Goal: Use online tool/utility: Utilize a website feature to perform a specific function

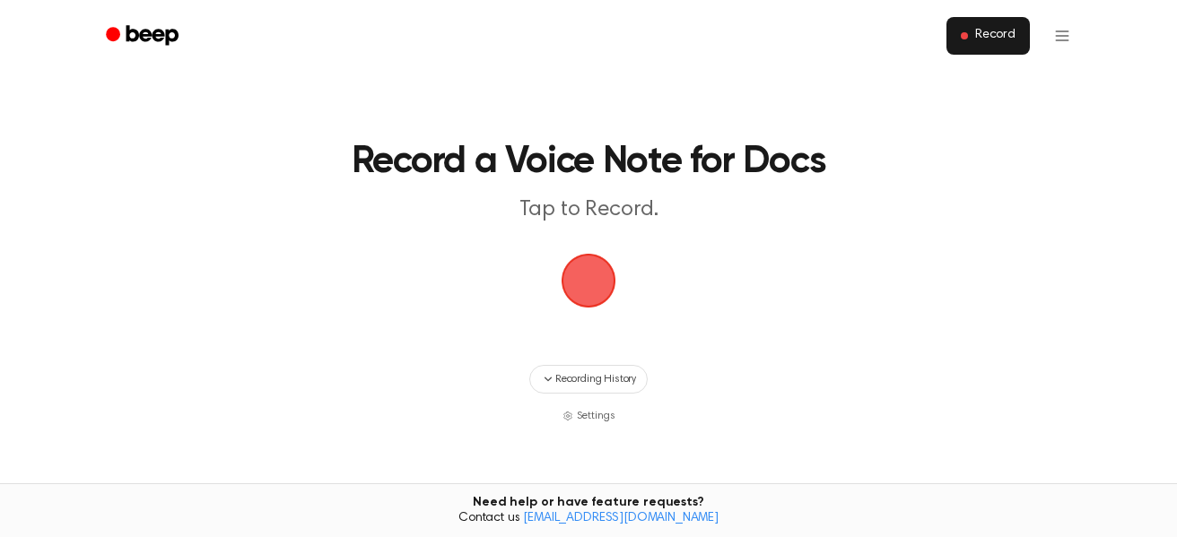
click at [1012, 43] on span "Record" at bounding box center [995, 36] width 40 height 16
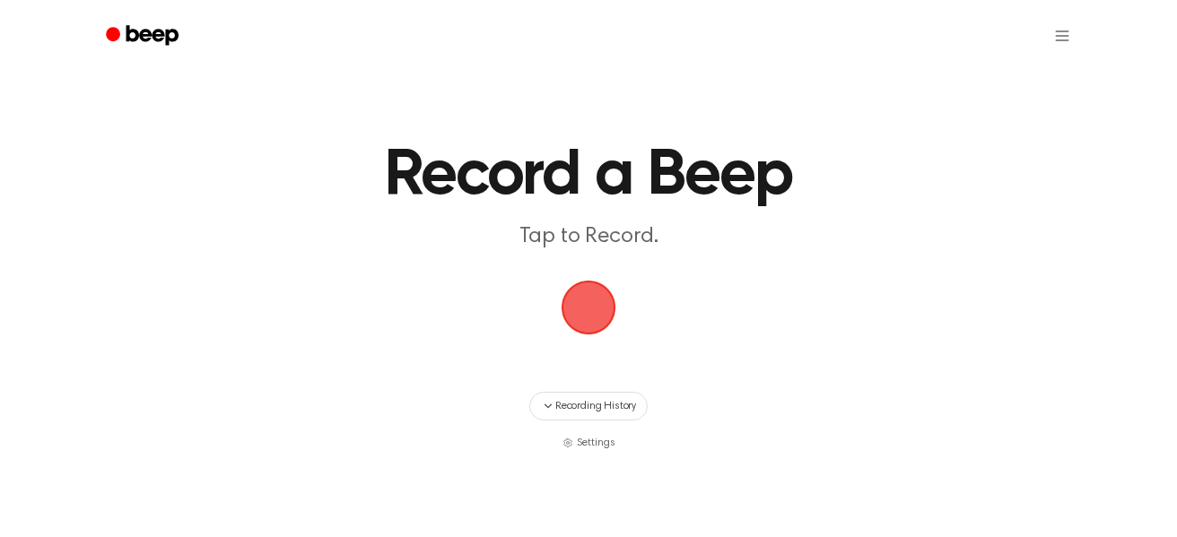
click at [586, 314] on span "button" at bounding box center [588, 308] width 55 height 55
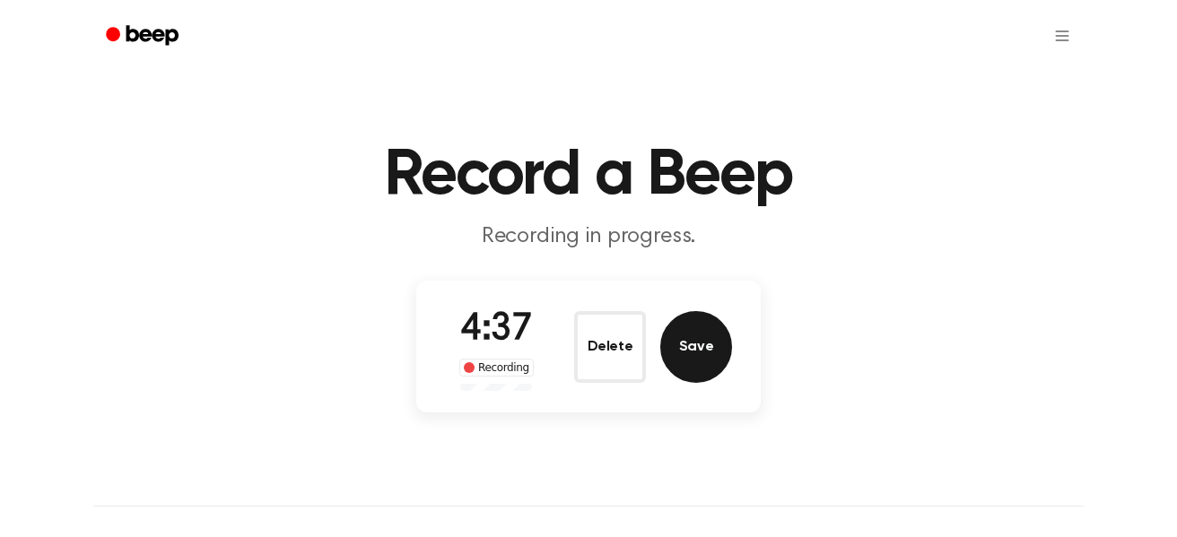
click at [698, 345] on button "Save" at bounding box center [696, 347] width 72 height 72
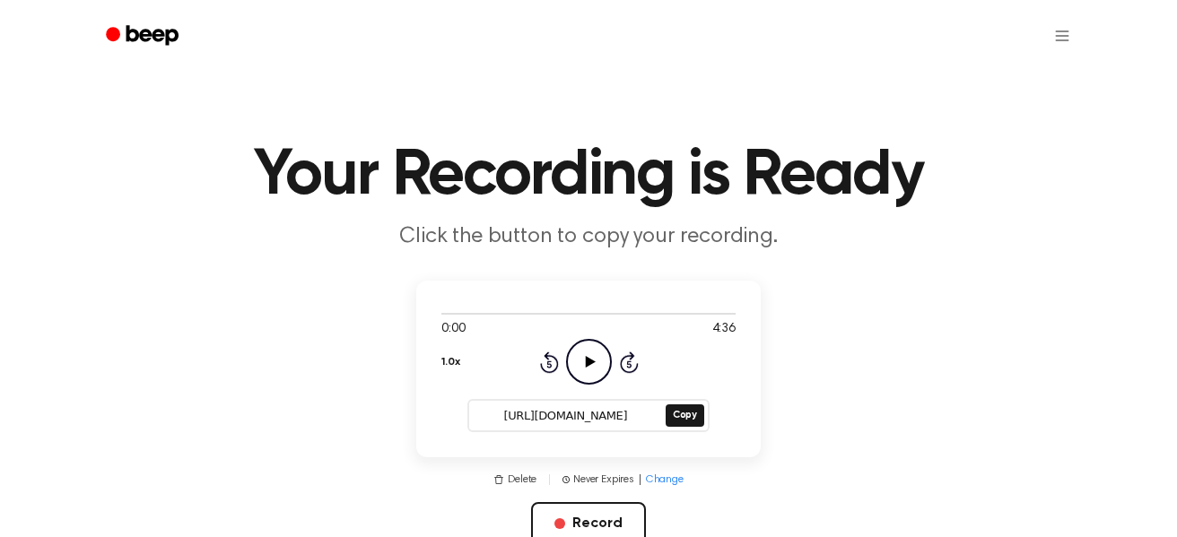
drag, startPoint x: 491, startPoint y: 411, endPoint x: 638, endPoint y: 413, distance: 147.1
click at [638, 413] on input "[URL][DOMAIN_NAME]" at bounding box center [565, 416] width 193 height 25
click at [689, 413] on button "Copy" at bounding box center [684, 415] width 39 height 22
